Goal: Navigation & Orientation: Find specific page/section

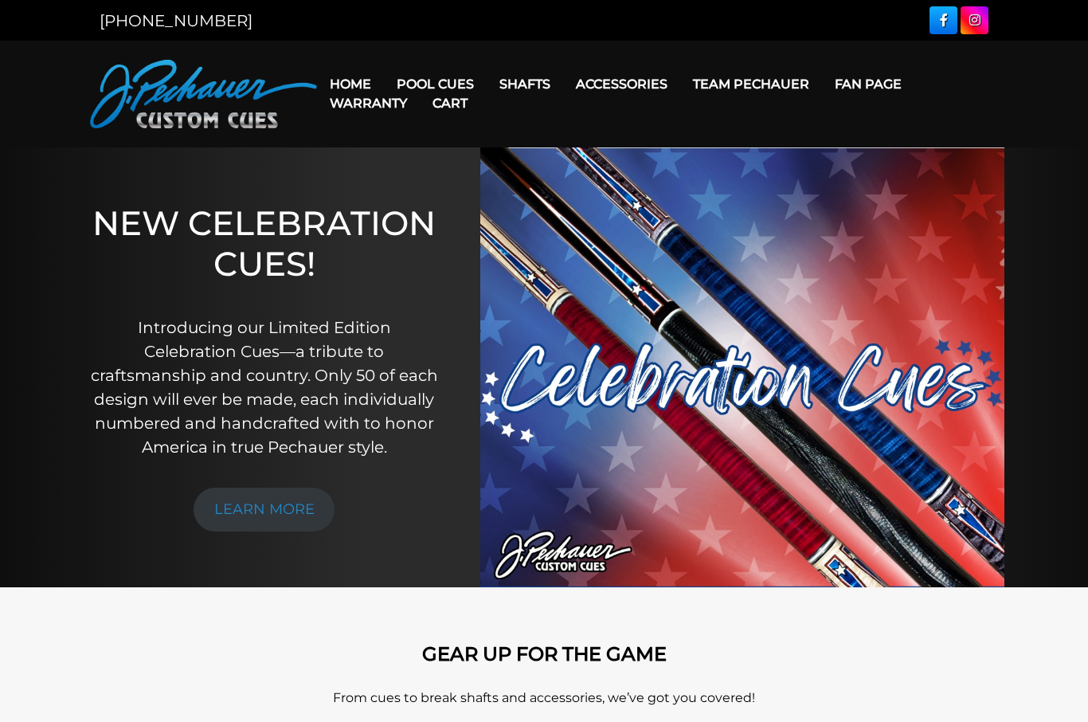
click at [354, 80] on link "Home" at bounding box center [350, 84] width 67 height 41
click at [457, 87] on link "Cart" at bounding box center [450, 103] width 61 height 41
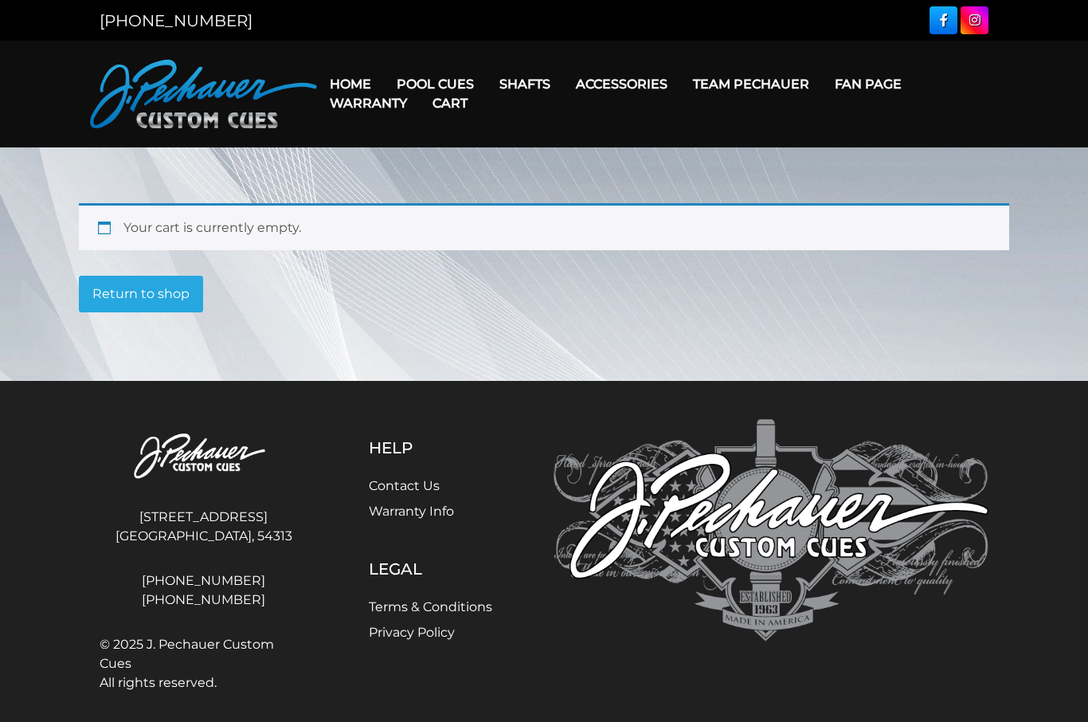
click at [528, 208] on link "Cues for a Cause" at bounding box center [483, 197] width 196 height 22
click at [353, 81] on link "Home" at bounding box center [350, 84] width 67 height 41
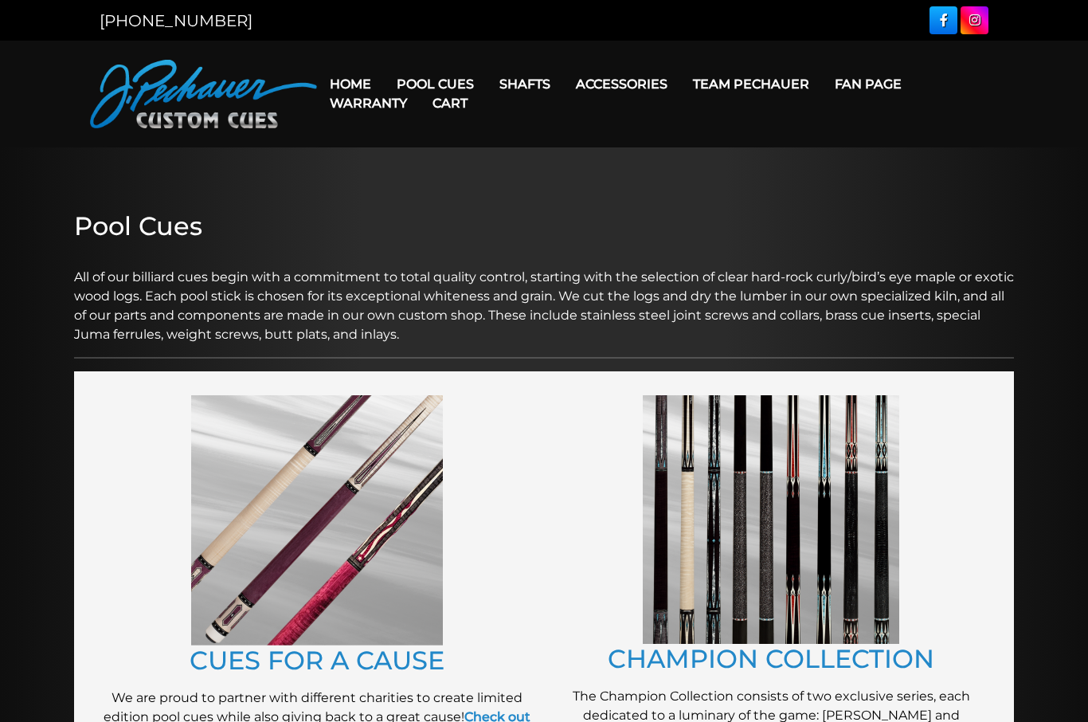
click at [499, 132] on link "JP Series (T) – NEW" at bounding box center [483, 129] width 196 height 22
